Goal: Task Accomplishment & Management: Manage account settings

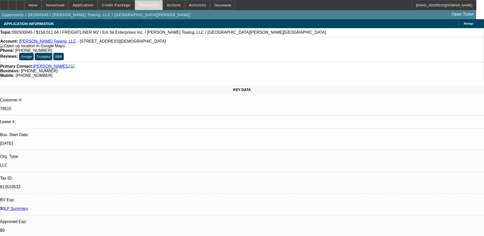
select select "0"
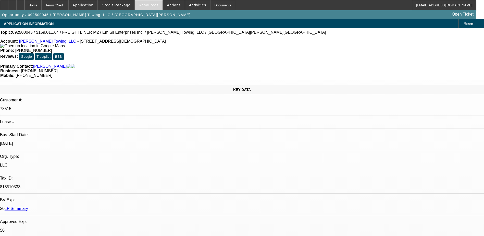
select select "0"
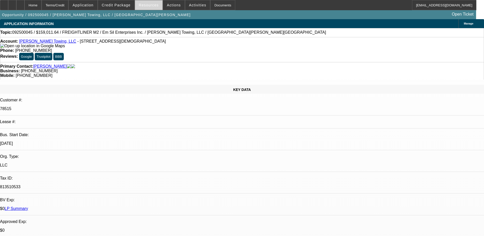
select select "0"
select select "1"
select select "3"
select select "6"
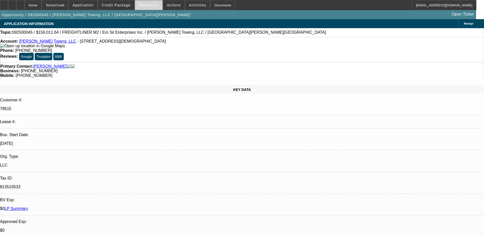
select select "1"
select select "3"
select select "6"
select select "1"
select select "3"
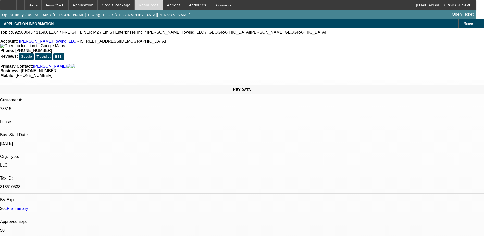
select select "6"
select select "1"
select select "3"
select select "6"
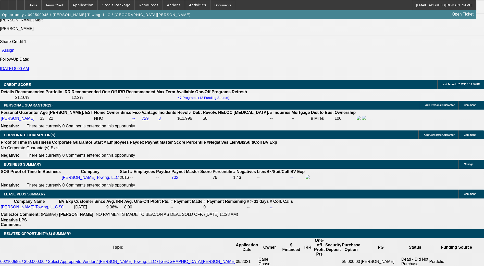
scroll to position [663, 0]
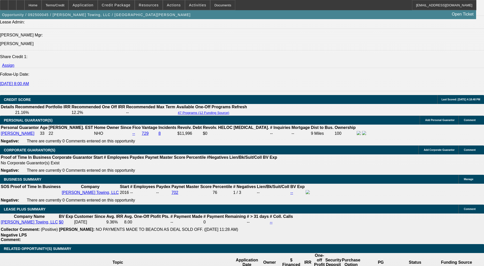
select select "0"
select select "3"
select select "0"
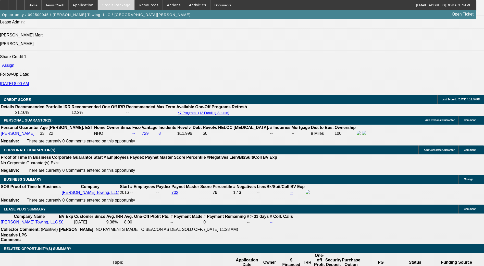
select select "6"
select select "0"
select select "3"
select select "0"
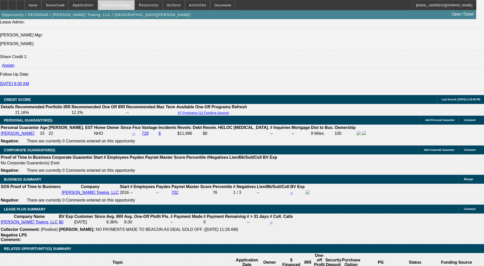
select select "6"
select select "0"
select select "3"
select select "0"
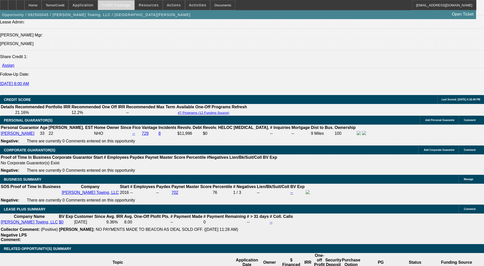
select select "6"
select select "0"
select select "6"
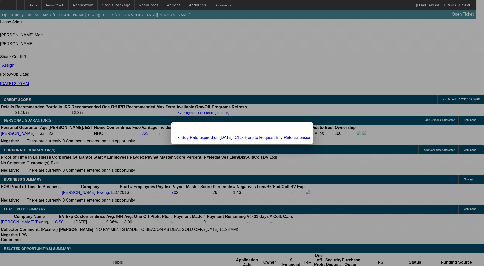
click at [302, 128] on span "Close" at bounding box center [305, 126] width 7 height 3
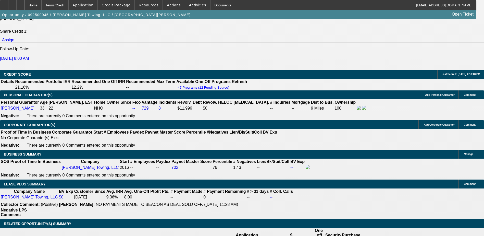
scroll to position [765, 0]
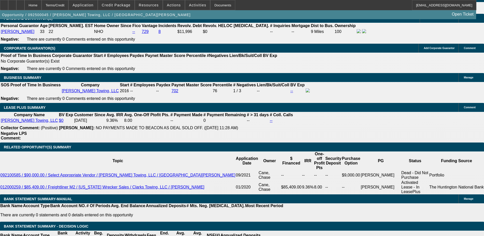
select select "3"
type input "UNKNOWN"
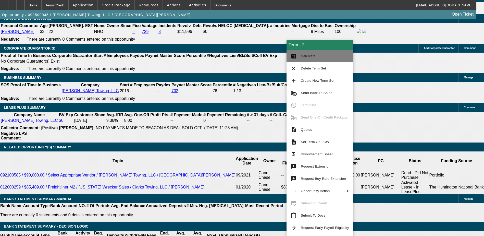
click at [310, 57] on span "Calculate" at bounding box center [308, 56] width 15 height 4
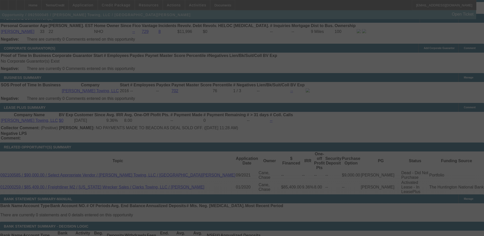
select select "0"
select select "3"
select select "0"
select select "6"
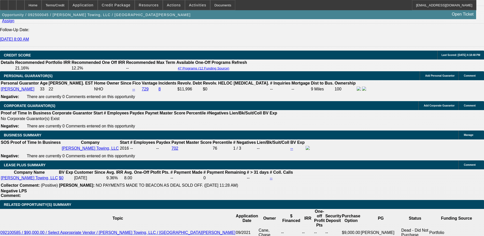
scroll to position [688, 0]
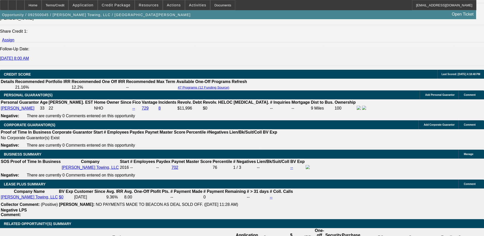
select select "0"
select select "6"
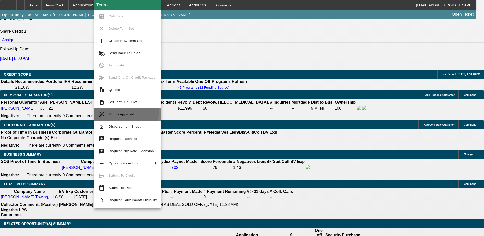
click at [120, 110] on button "auto_fix_high Modify Approval" at bounding box center [127, 114] width 67 height 12
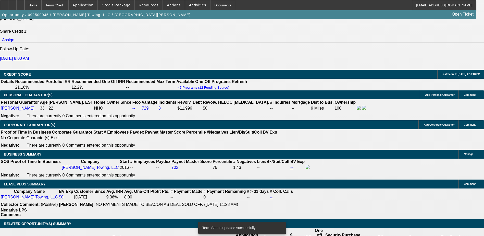
select select "0"
select select "6"
select select "0"
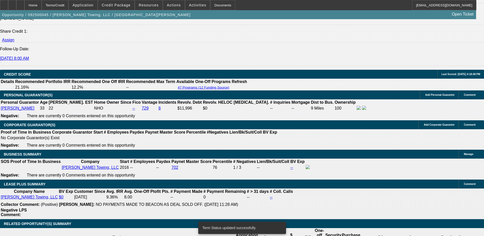
select select "0"
select select "3"
select select "0"
select select "6"
select select "0"
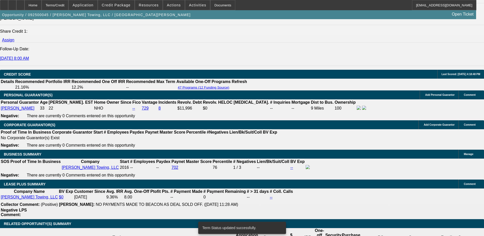
select select "0"
select select "3"
select select "0"
select select "6"
select select "0"
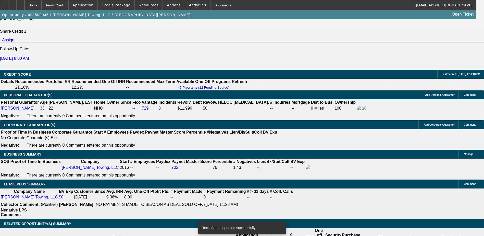
select select "0"
select select "3"
select select "0"
select select "6"
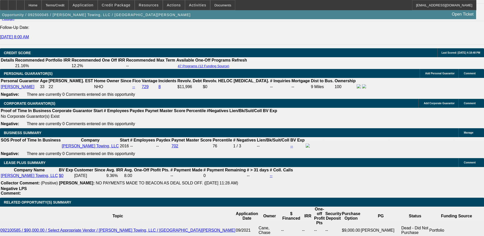
scroll to position [739, 0]
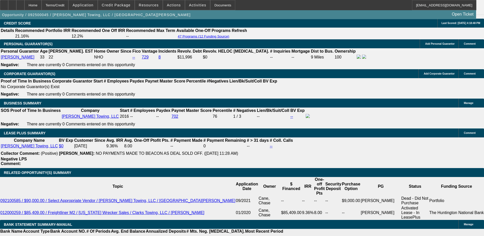
type input "UNKNOWN"
type input "60"
type input "$3,283.94"
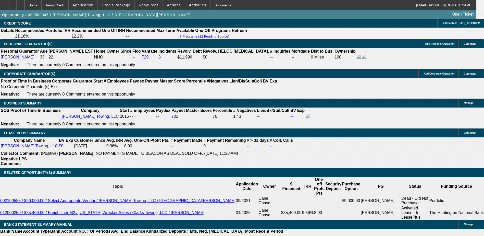
type input "60"
type input "$3,283.94"
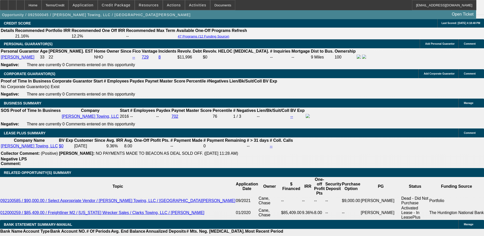
select select "3"
type input "$3,283.94"
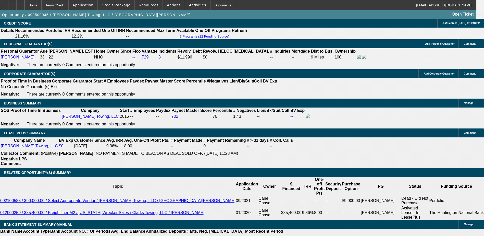
type input "8."
type input "$3,224.18"
type input "8.5"
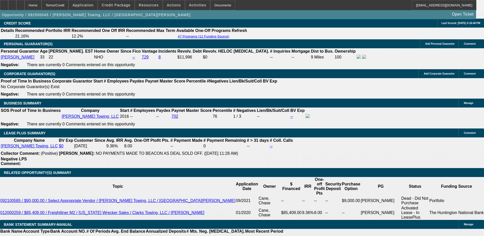
type input "$3,262.37"
type input "8.599"
type input "$3,269.27"
type input "8.5999"
type input "$3,269.96"
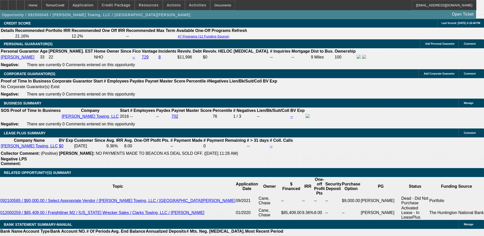
type input "8.5999999"
type input "$3,270.04"
type input "8.5999999"
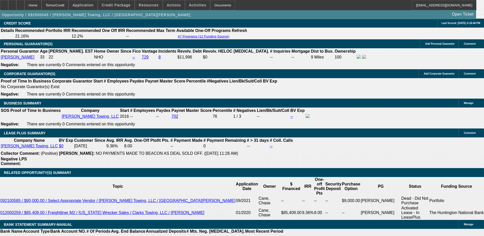
scroll to position [0, 0]
type input "3"
type input "3269"
type input "8.6"
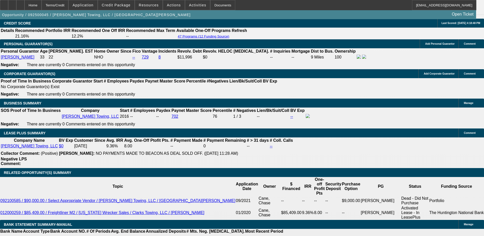
type input "$3,269.00"
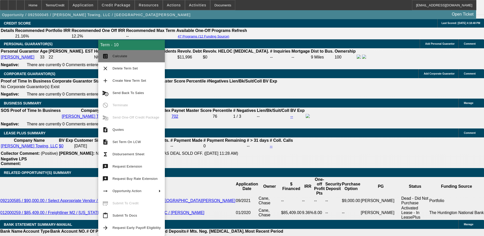
click at [109, 57] on button "calculate Calculate" at bounding box center [131, 56] width 67 height 12
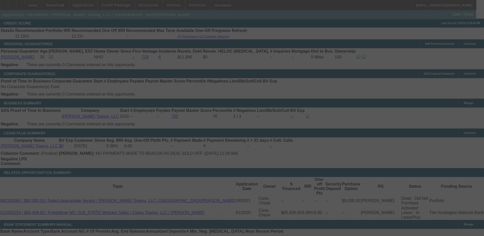
select select "0"
select select "3"
select select "0"
select select "6"
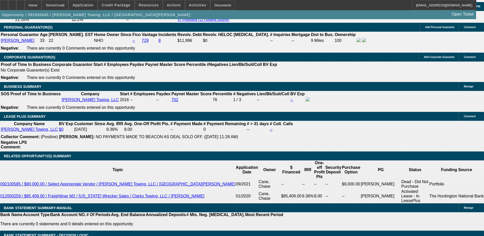
scroll to position [765, 0]
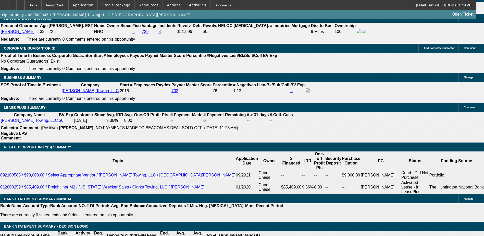
type input "UNKNOWN"
type input "8"
type input "$3,224.18"
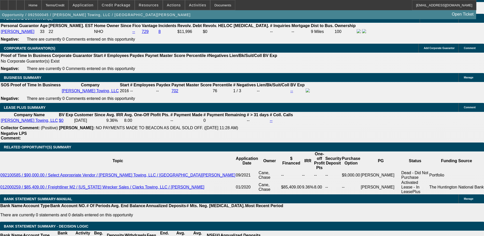
type input "8.8"
type input "$3,285.41"
type input "8.8"
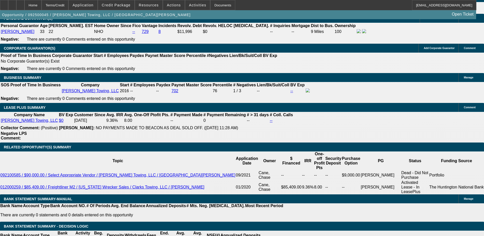
type input "32"
type input "3279"
type input "8.7"
type input "$3,279.00"
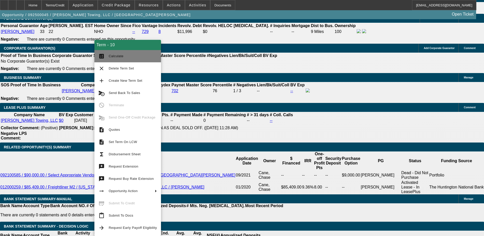
click at [107, 60] on button "calculate Calculate" at bounding box center [127, 56] width 67 height 12
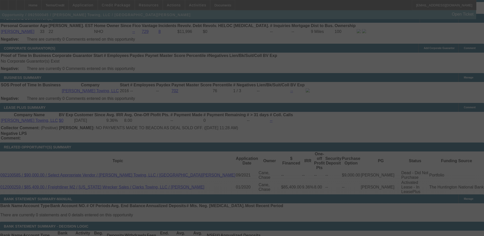
select select "0"
select select "3"
select select "0"
select select "6"
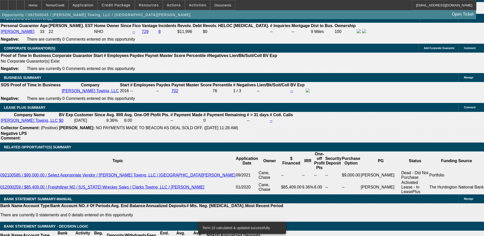
type input "32"
type input "UNKNOWN"
type input "3283"
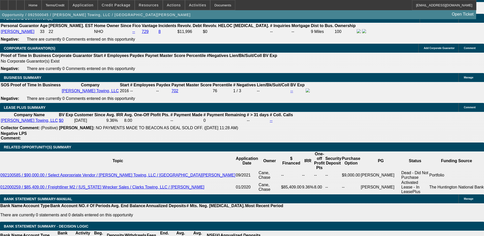
type input "8.8"
type input "$3,283.00"
type input "8"
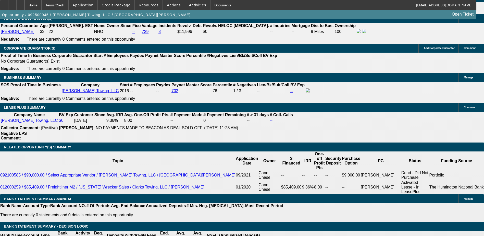
type input "$3,224.18"
type input "8.79"
type input "$3,277.72"
type input "8.799"
type input "$3,285.33"
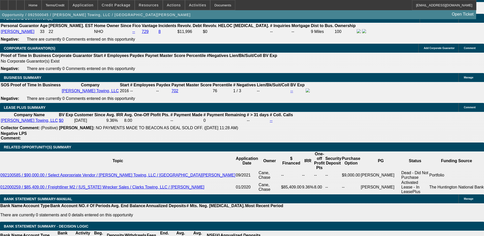
type input "8.7999"
type input "$3,284.64"
type input "8.79999"
type input "$3,285.40"
type input "8.799999"
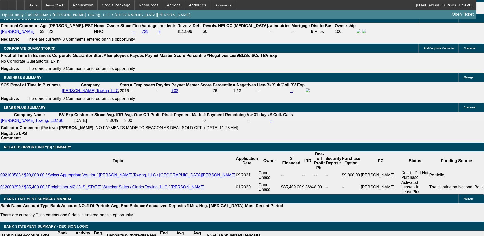
type input "$3,285.41"
type input "8.799999999"
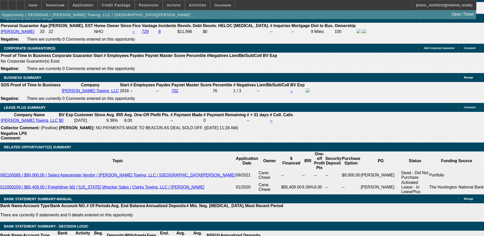
type input "328"
type input "3282"
type input "8.8"
type input "3283"
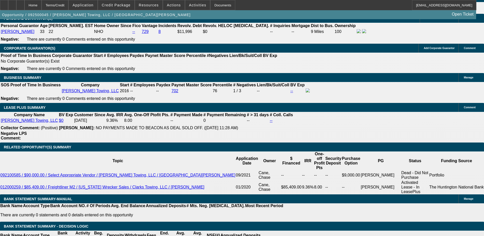
type input "8.8"
type input "$3,283.00"
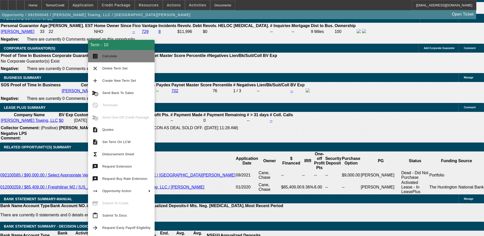
click at [100, 60] on button "calculate Calculate" at bounding box center [121, 56] width 67 height 12
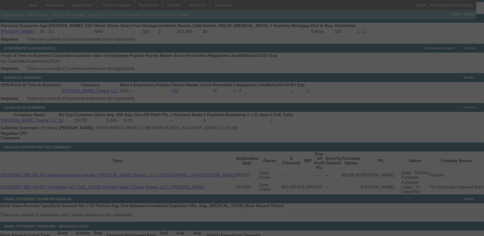
select select "0"
select select "3"
select select "0"
select select "6"
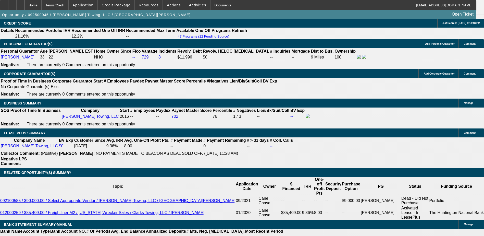
scroll to position [714, 0]
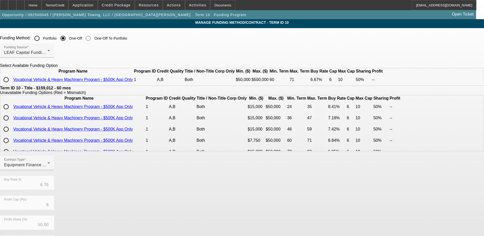
click at [11, 85] on input "radio" at bounding box center [6, 79] width 10 height 10
radio input "true"
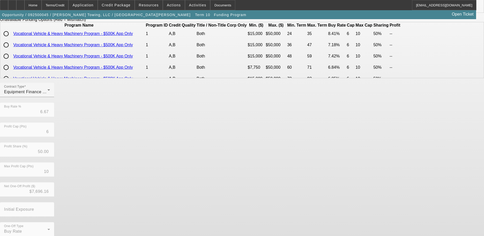
scroll to position [87, 0]
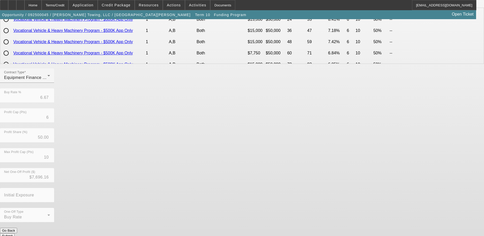
click at [15, 233] on button "Submit" at bounding box center [7, 235] width 15 height 5
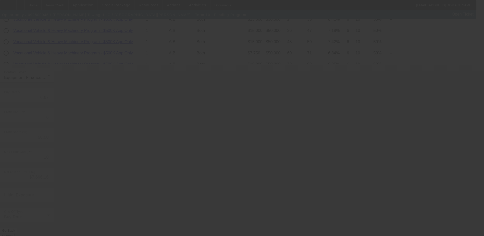
type input "6.76"
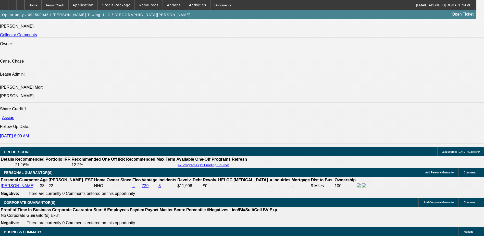
select select "0"
select select "3"
select select "0"
select select "6"
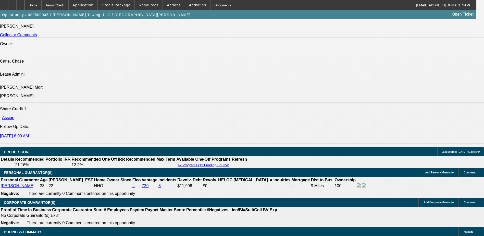
select select "0"
select select "3"
select select "0"
select select "6"
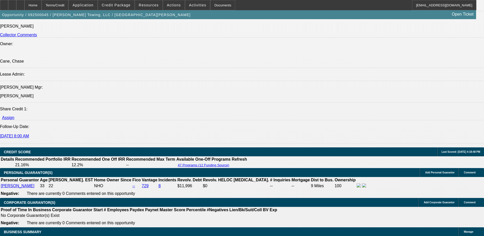
select select "0"
select select "3"
select select "0"
select select "6"
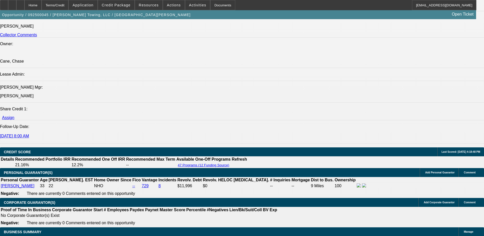
select select "0"
select select "3"
select select "0"
select select "6"
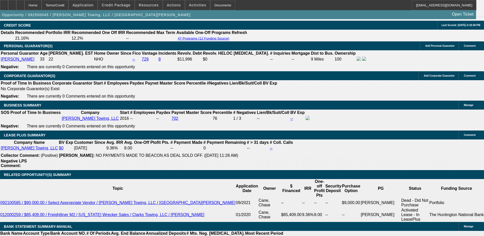
scroll to position [779, 0]
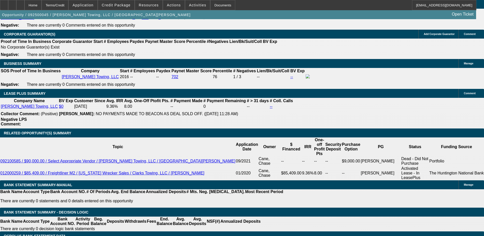
type input "3283"
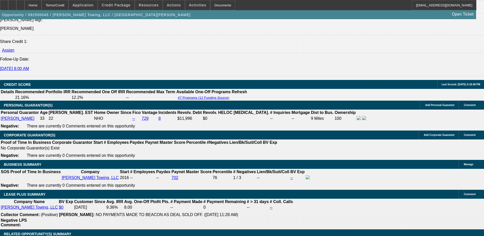
scroll to position [677, 0]
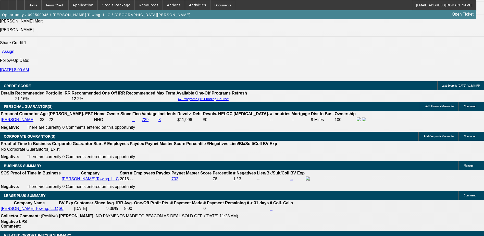
select select "0"
select select "3"
select select "0"
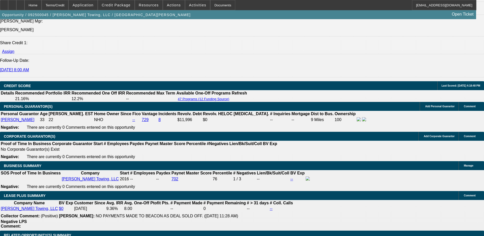
select select "6"
select select "0"
select select "6"
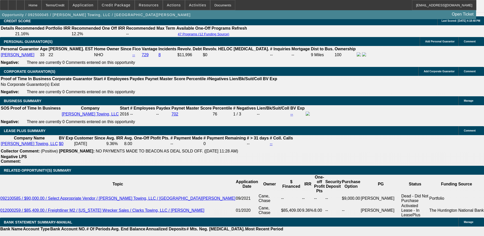
scroll to position [753, 0]
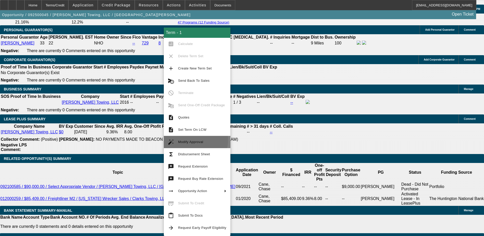
click at [193, 140] on span "Modify Approval" at bounding box center [190, 142] width 25 height 4
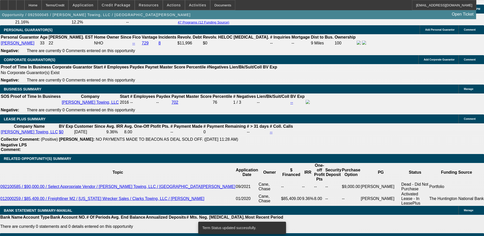
select select "0"
select select "6"
select select "0"
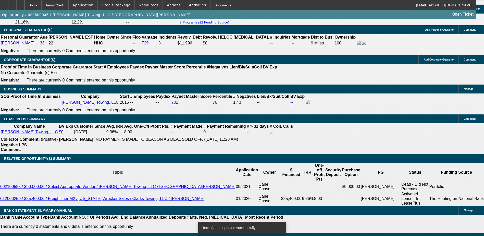
select select "0"
select select "3"
select select "0"
select select "6"
select select "0"
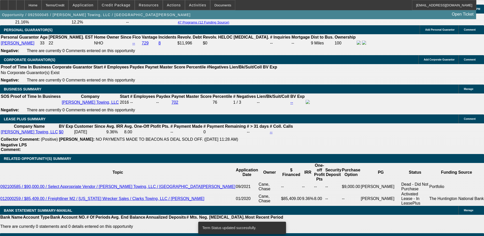
select select "0"
select select "3"
select select "0"
select select "6"
select select "0"
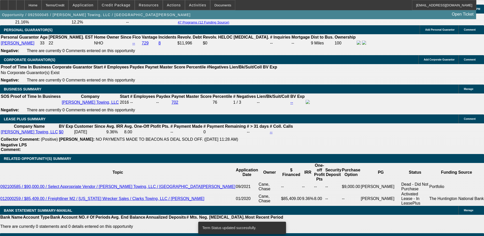
select select "0"
select select "3"
select select "0"
select select "6"
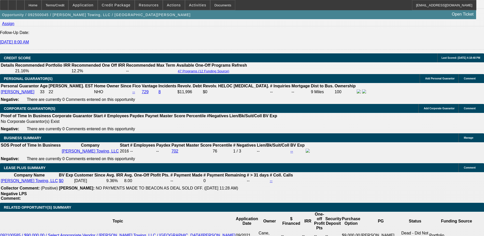
scroll to position [696, 0]
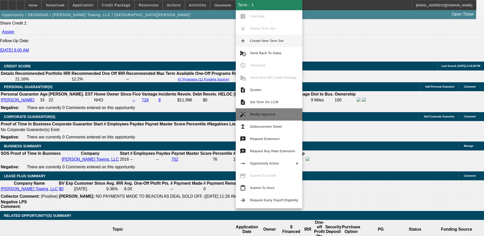
click at [262, 110] on button "auto_fix_high Modify Approval" at bounding box center [269, 114] width 67 height 12
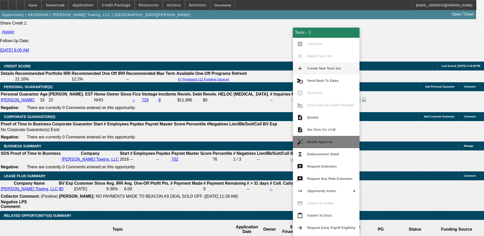
click at [319, 139] on span "Modify Approval" at bounding box center [331, 142] width 48 height 6
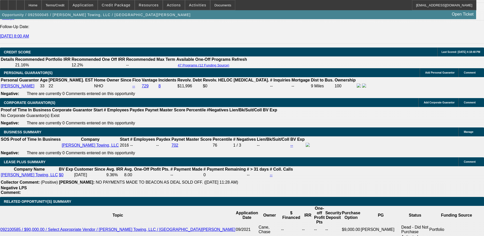
scroll to position [722, 0]
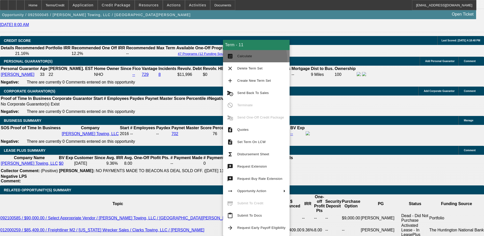
click at [241, 60] on button "calculate Calculate" at bounding box center [256, 56] width 67 height 12
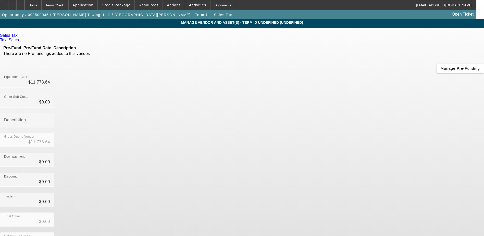
click at [426, 6] on span "Remove Vendor" at bounding box center [435, 4] width 19 height 3
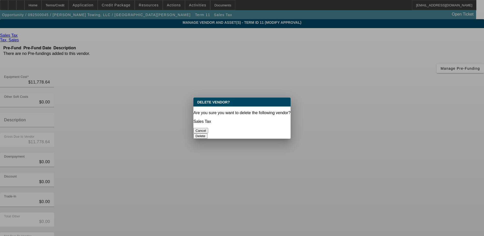
click at [207, 133] on button "Delete" at bounding box center [200, 135] width 14 height 5
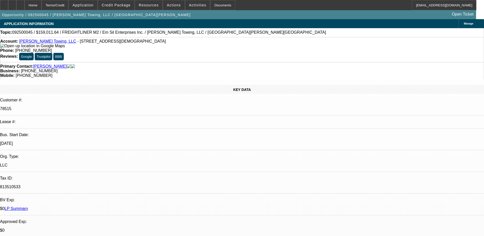
scroll to position [76, 0]
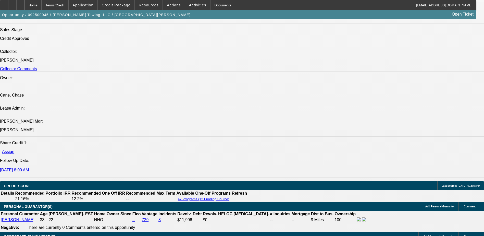
scroll to position [115, 0]
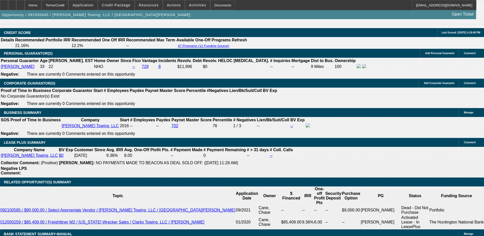
scroll to position [447, 0]
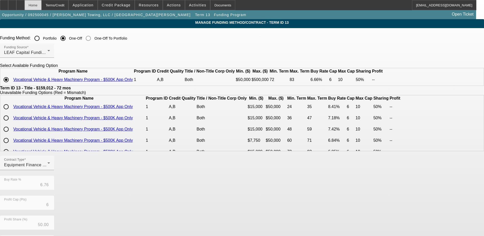
click at [42, 6] on div "Home" at bounding box center [32, 5] width 17 height 10
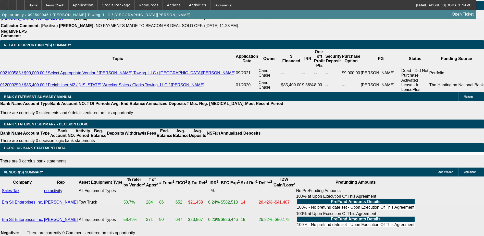
scroll to position [663, 0]
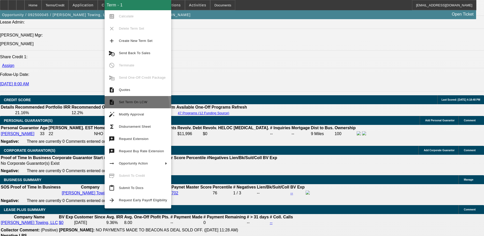
click at [128, 107] on button "description Set Term On LCW" at bounding box center [138, 102] width 67 height 12
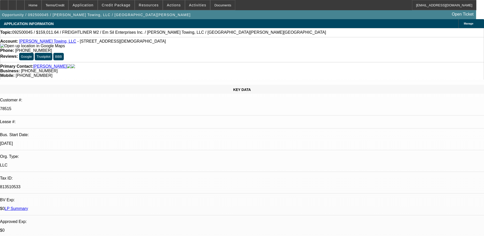
select select "0"
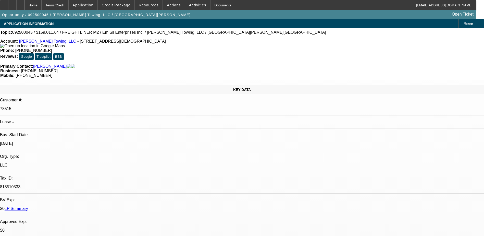
select select "0"
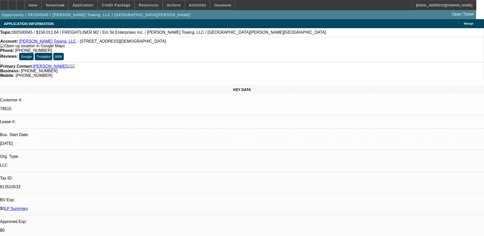
select select "0"
select select "1"
select select "6"
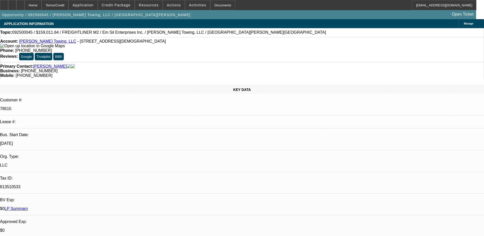
select select "1"
select select "6"
select select "1"
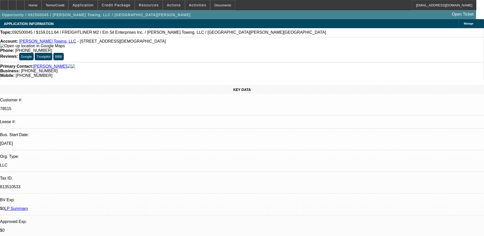
select select "6"
select select "1"
select select "3"
select select "6"
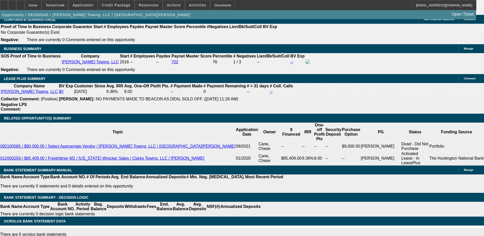
scroll to position [714, 0]
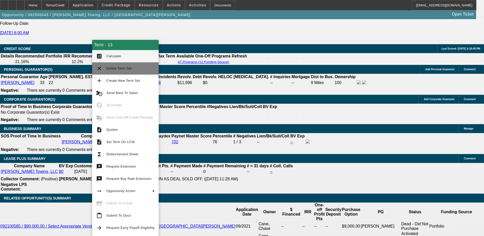
click at [121, 71] on button "clear Delete Term Set" at bounding box center [125, 68] width 67 height 12
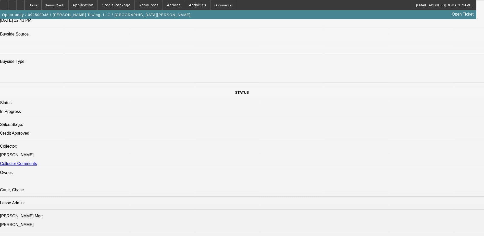
select select "0"
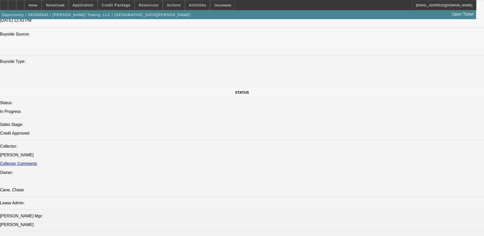
select select "0"
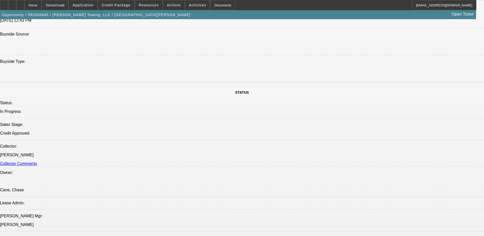
select select "0"
select select "1"
select select "6"
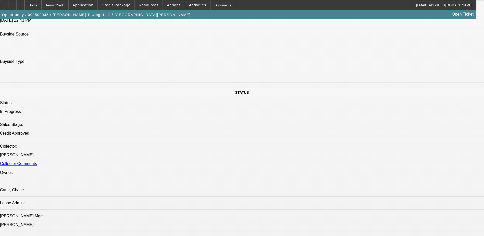
select select "1"
select select "6"
select select "1"
select select "3"
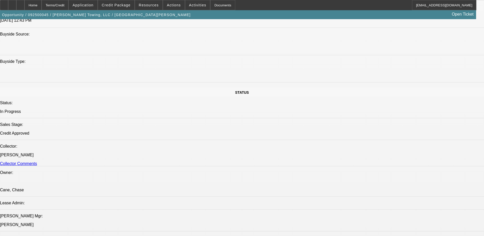
select select "6"
select select "1"
select select "3"
select select "6"
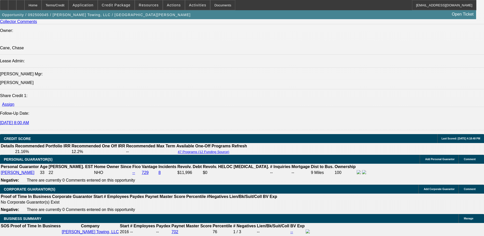
scroll to position [686, 0]
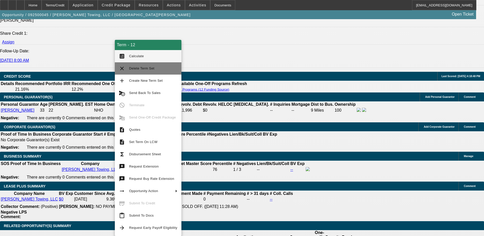
click at [130, 68] on span "Delete Term Set" at bounding box center [141, 68] width 25 height 4
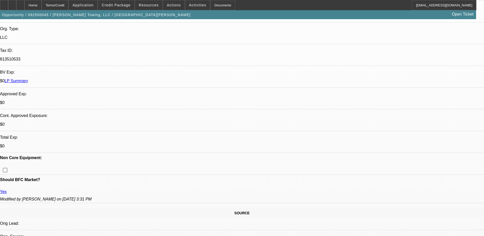
select select "0"
select select "6"
select select "0"
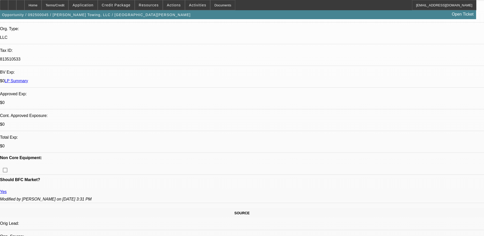
select select "0"
select select "3"
select select "0"
select select "6"
select select "0"
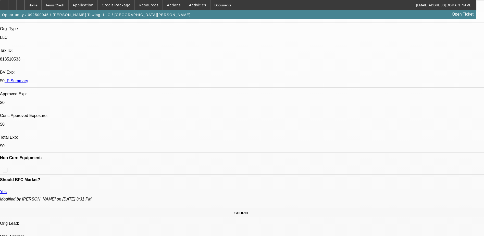
select select "0"
select select "3"
select select "0"
select select "6"
select select "0"
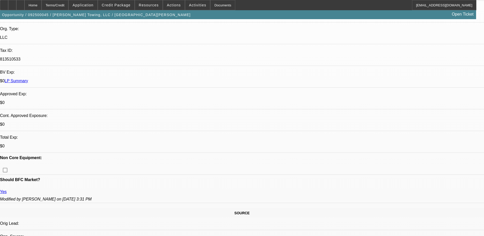
select select "0"
select select "3"
select select "0"
select select "6"
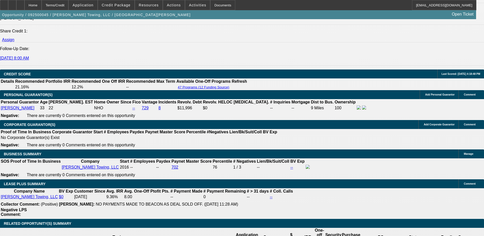
scroll to position [688, 0]
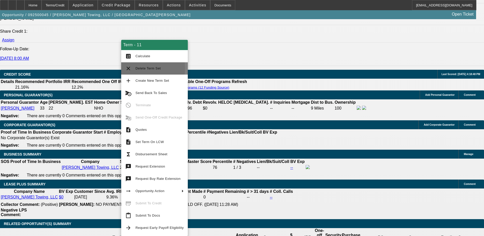
click at [133, 68] on button "clear Delete Term Set" at bounding box center [154, 68] width 67 height 12
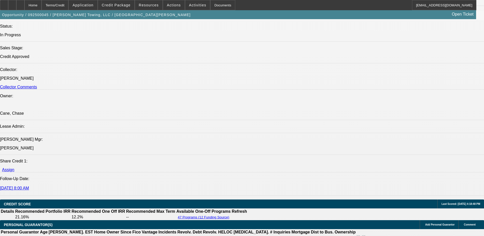
select select "0"
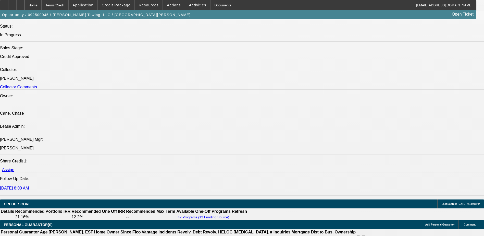
select select "0"
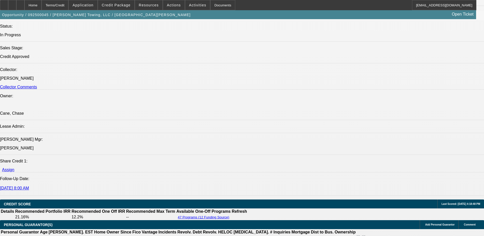
select select "0"
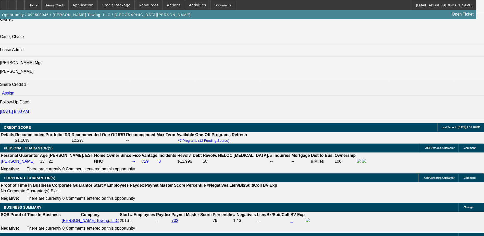
select select "1"
select select "3"
select select "6"
select select "1"
select select "3"
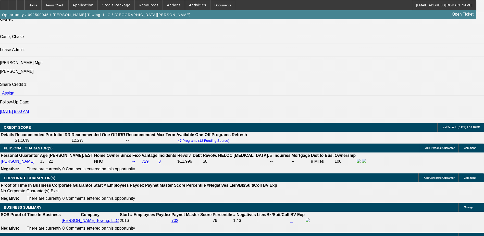
select select "6"
select select "1"
select select "3"
select select "6"
select select "1"
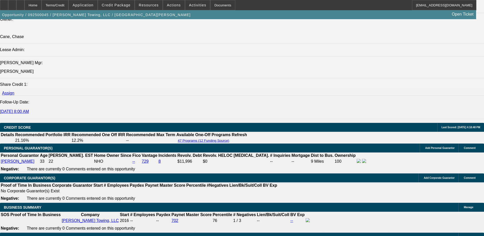
select select "3"
select select "6"
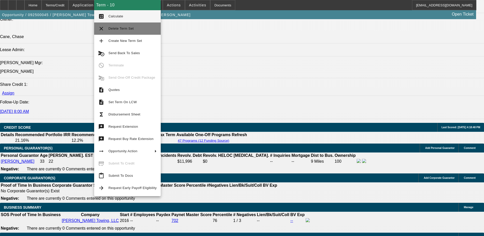
click at [116, 31] on span "Delete Term Set" at bounding box center [132, 28] width 48 height 6
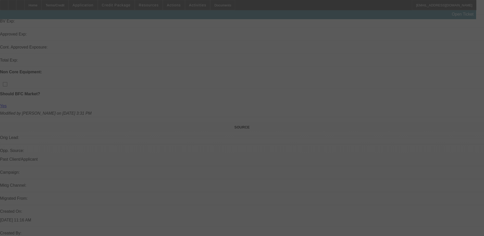
scroll to position [212, 0]
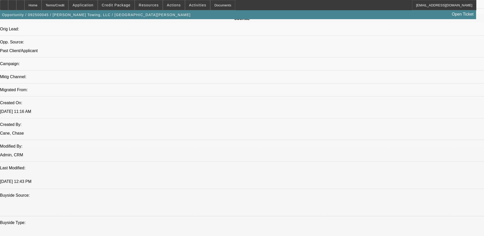
select select "0"
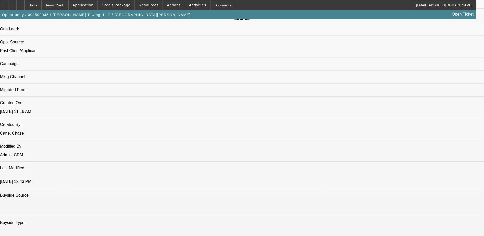
select select "0"
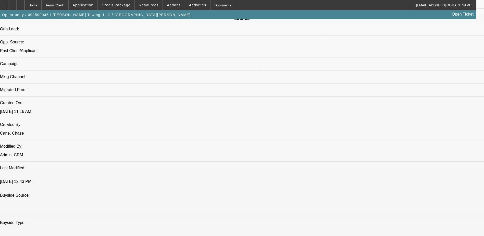
select select "0"
select select "1"
select select "3"
select select "6"
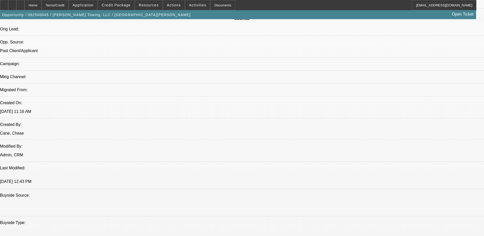
select select "1"
select select "3"
select select "6"
select select "1"
select select "3"
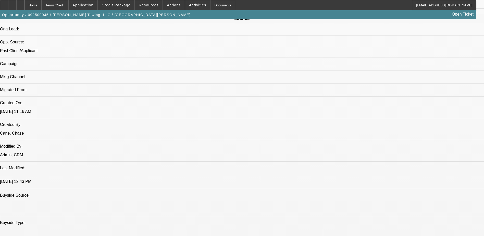
select select "6"
select select "1"
select select "3"
select select "6"
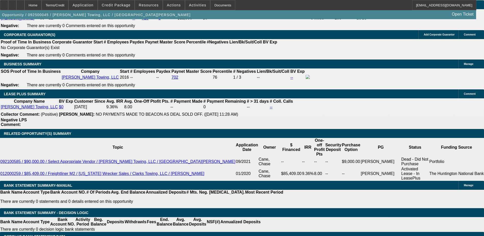
scroll to position [651, 0]
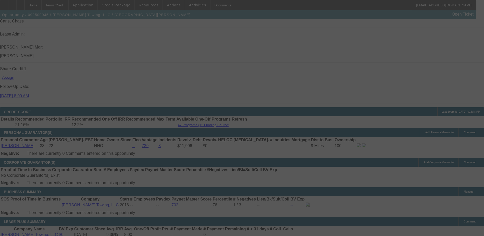
select select "0"
select select "3"
select select "0"
select select "6"
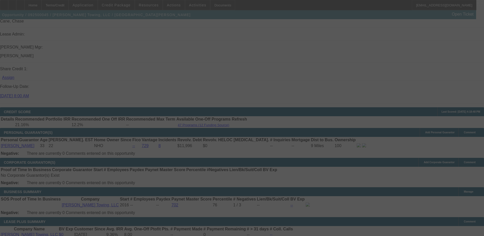
select select "0"
select select "3"
select select "0"
select select "6"
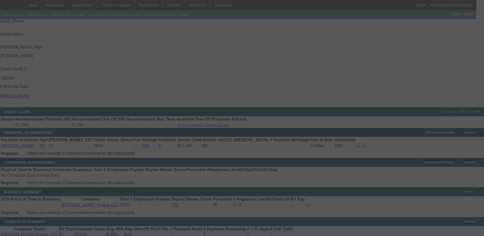
select select "0"
select select "3"
select select "0"
select select "6"
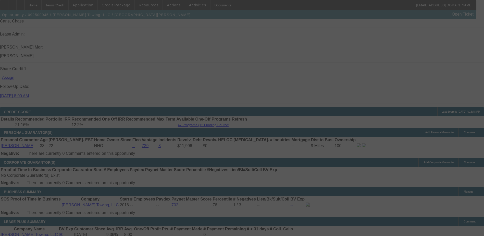
select select "0"
select select "3"
select select "0"
select select "6"
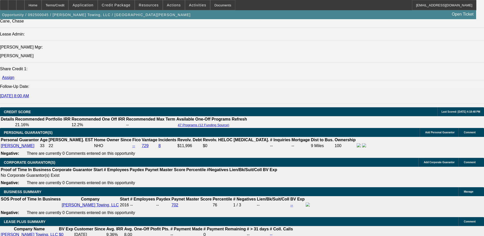
scroll to position [692, 0]
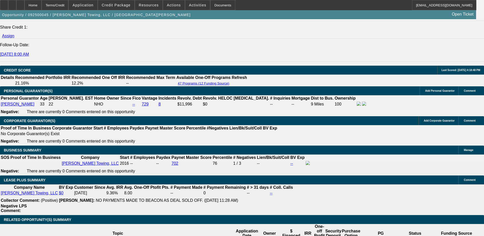
select select "0"
select select "6"
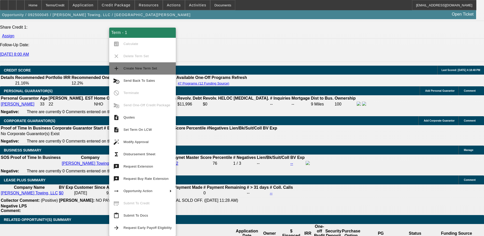
click at [128, 68] on span "Create New Term Set" at bounding box center [140, 68] width 34 height 4
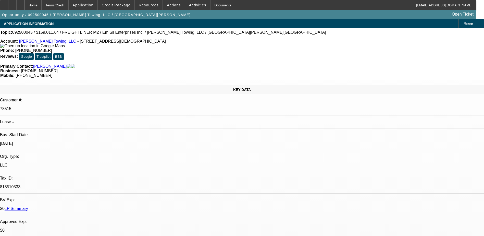
select select "0"
select select "6"
select select "0"
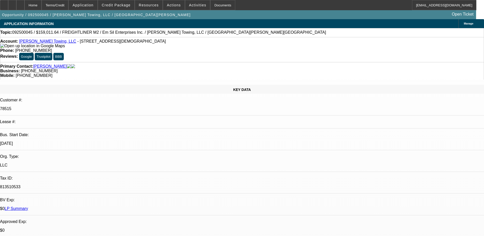
select select "0"
select select "3"
select select "0"
select select "6"
select select "0"
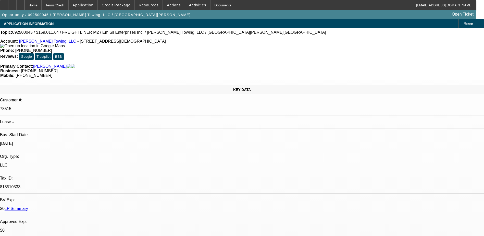
select select "0"
select select "3"
select select "0"
select select "6"
select select "0"
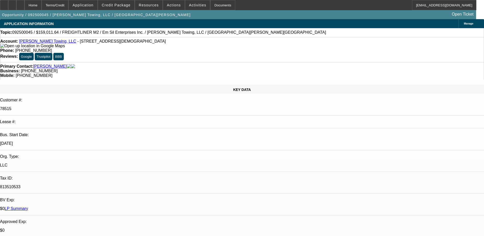
select select "0"
select select "3"
select select "0"
select select "6"
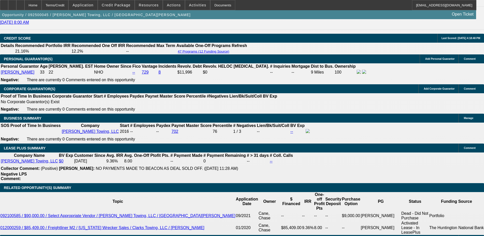
scroll to position [739, 0]
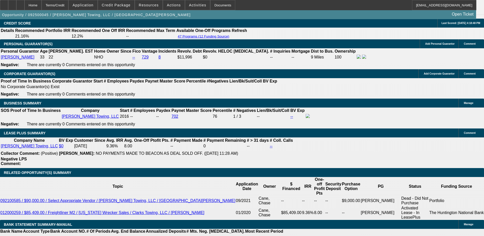
select select "3"
type input "UNKNOWN"
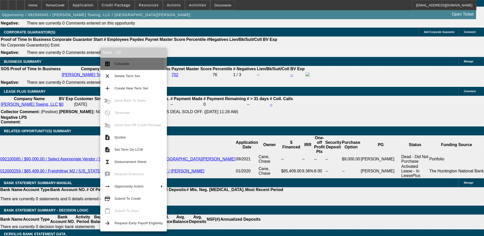
click at [111, 61] on button "calculate Calculate" at bounding box center [133, 64] width 67 height 12
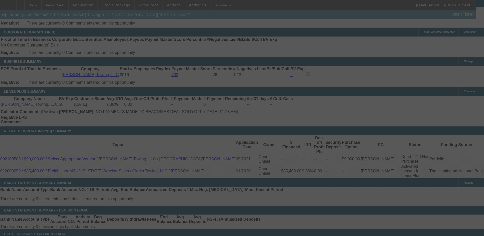
select select "0"
select select "3"
select select "0"
select select "6"
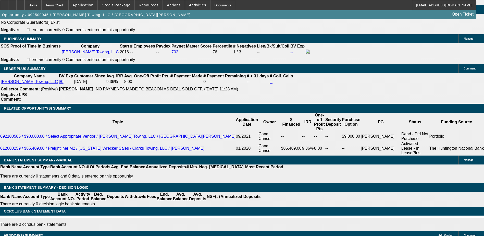
scroll to position [153, 0]
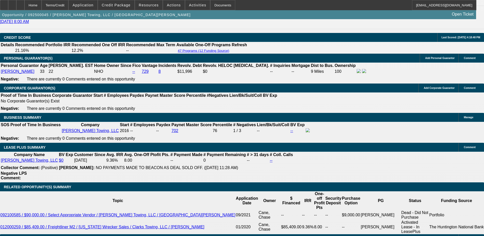
scroll to position [600, 0]
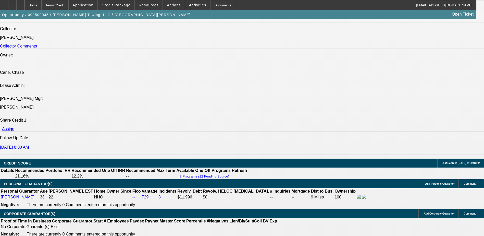
select select "0"
select select "3"
select select "0"
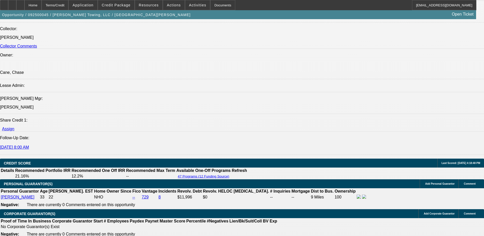
select select "6"
select select "0"
select select "6"
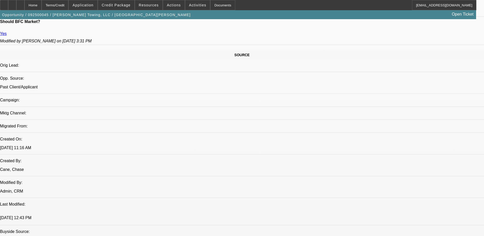
scroll to position [81, 0]
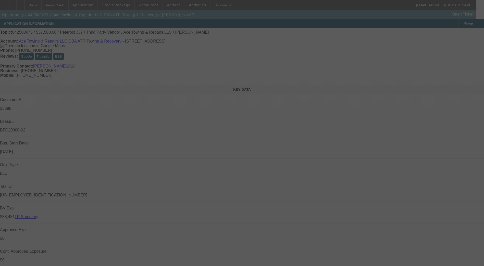
select select "0"
select select "2"
select select "0"
select select "2"
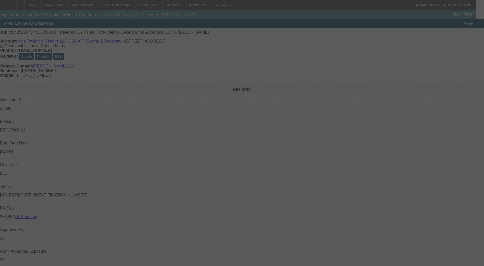
select select "0"
select select "2"
select select "0"
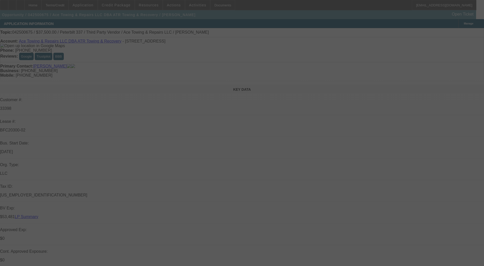
select select "2"
select select "0"
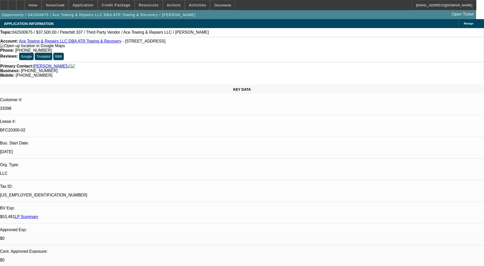
select select "1"
select select "2"
select select "6"
select select "1"
select select "2"
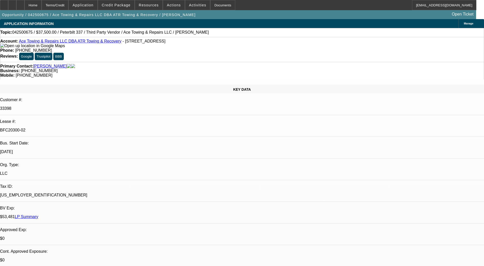
select select "6"
select select "1"
select select "2"
select select "6"
select select "1"
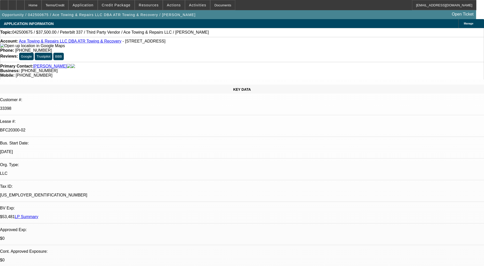
select select "2"
select select "6"
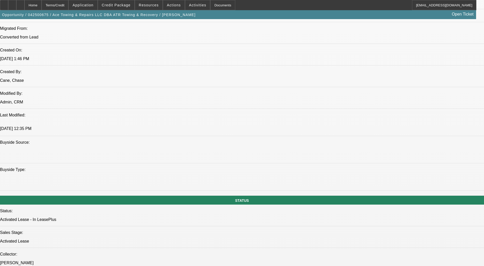
scroll to position [280, 0]
